Goal: Find specific page/section: Find specific page/section

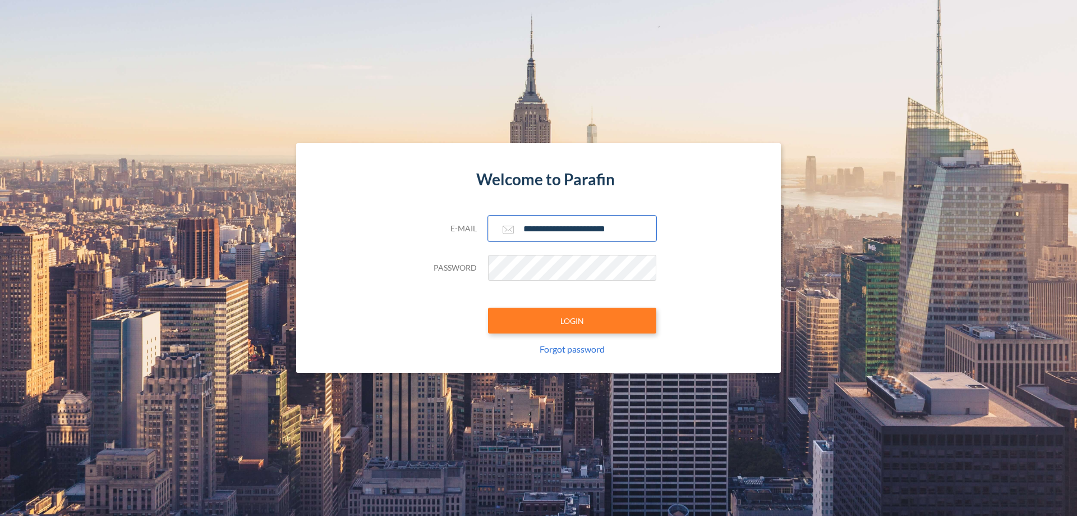
type input "**********"
click at [572, 320] on button "LOGIN" at bounding box center [572, 320] width 168 height 26
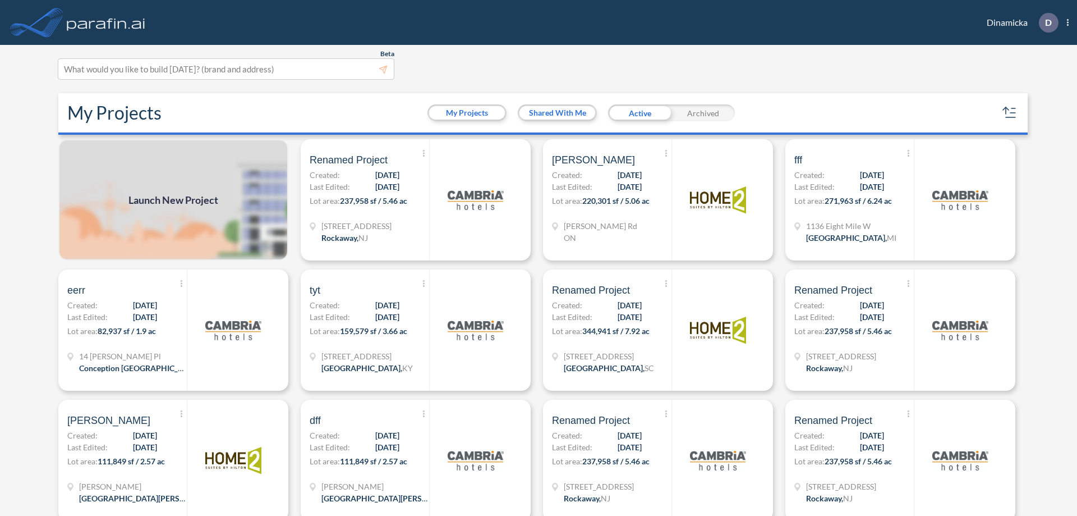
scroll to position [3, 0]
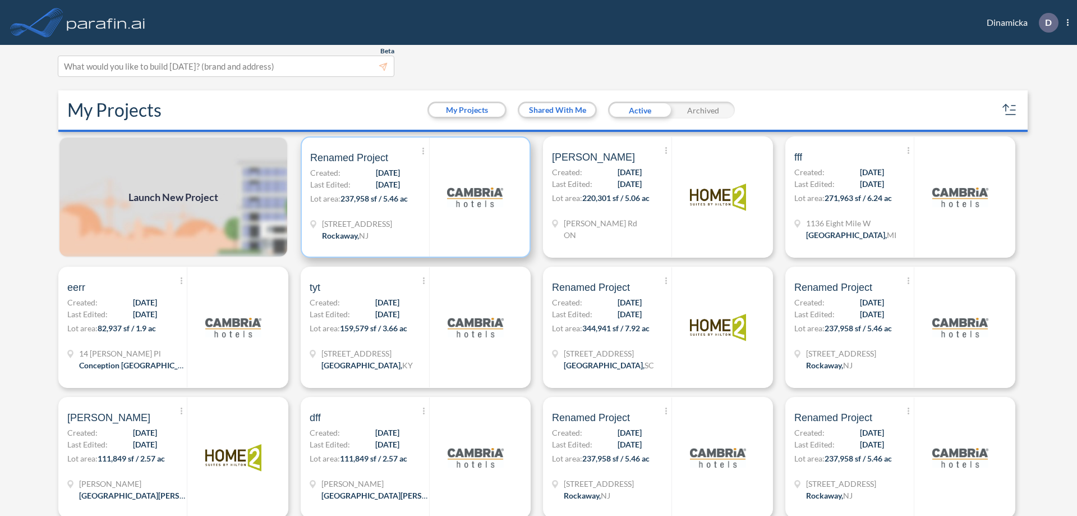
click at [413, 197] on p "Lot area: 237,958 sf / 5.46 ac" at bounding box center [369, 200] width 119 height 16
